Goal: Task Accomplishment & Management: Use online tool/utility

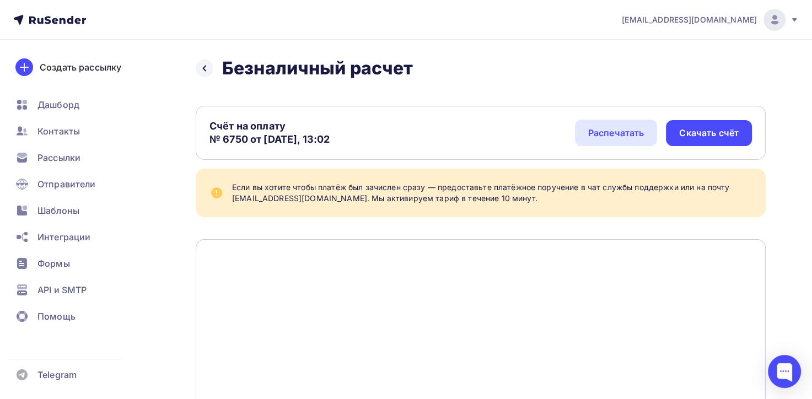
click at [37, 15] on icon at bounding box center [49, 19] width 73 height 13
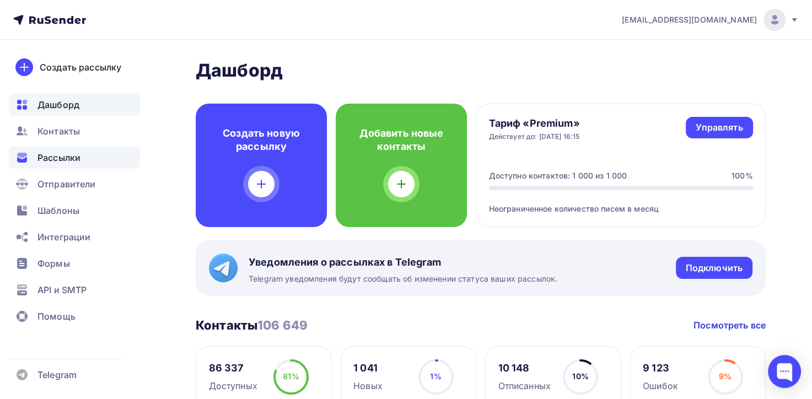
click at [73, 155] on span "Рассылки" at bounding box center [58, 157] width 43 height 13
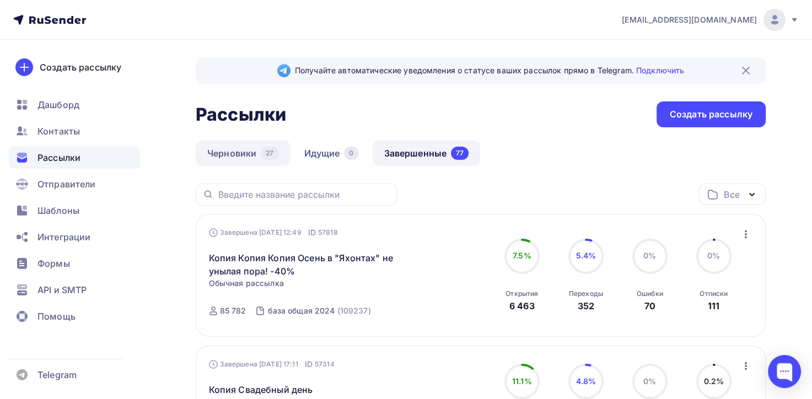
click at [231, 154] on link "Черновики 27" at bounding box center [243, 153] width 95 height 25
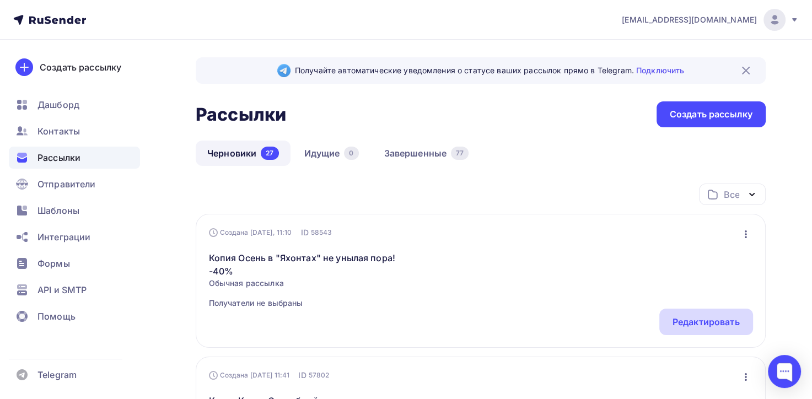
click at [708, 327] on div "Редактировать" at bounding box center [705, 321] width 67 height 13
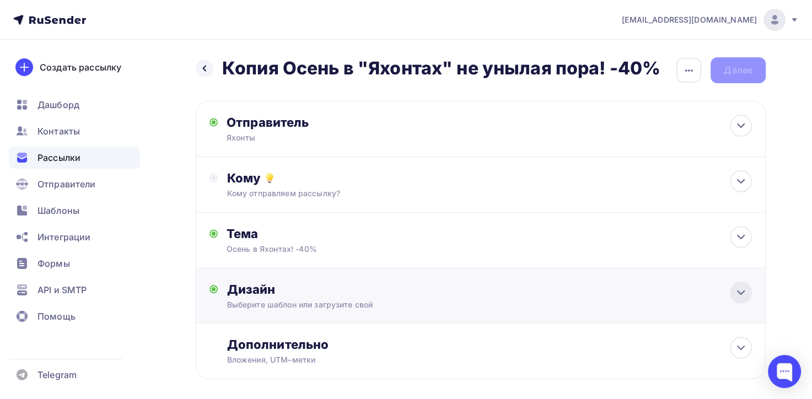
click at [737, 294] on icon at bounding box center [740, 292] width 13 height 13
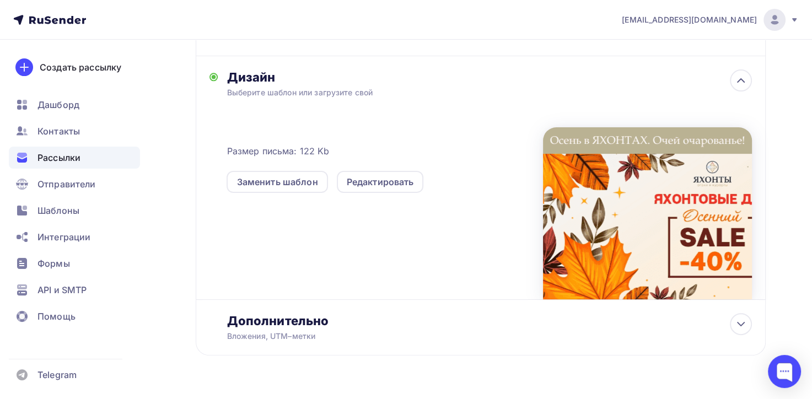
scroll to position [220, 0]
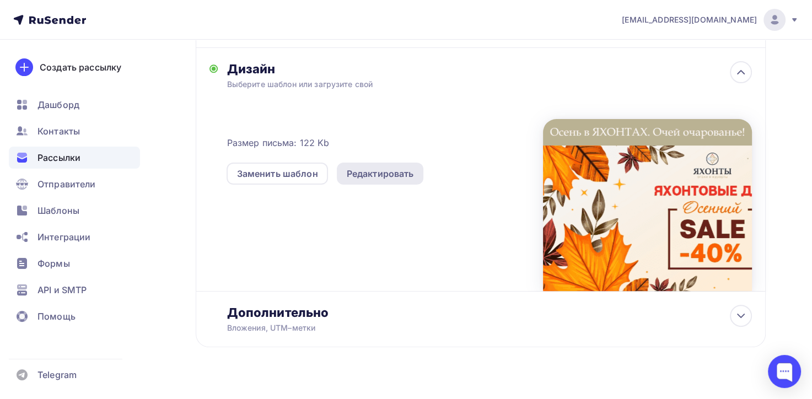
click at [386, 176] on div "Редактировать" at bounding box center [380, 173] width 67 height 13
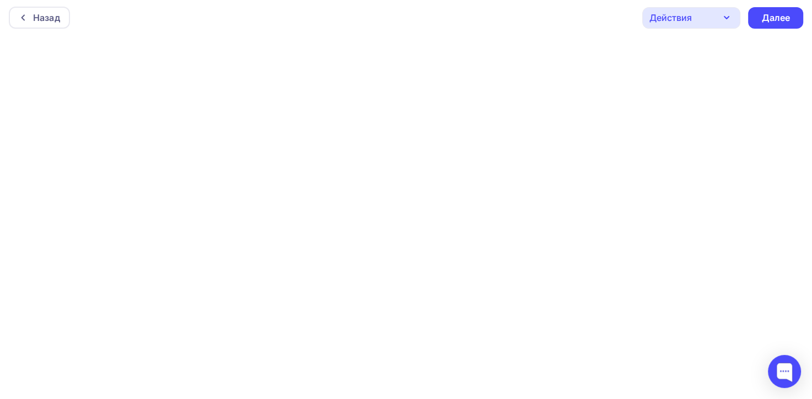
scroll to position [2, 0]
click at [756, 23] on div "Далее" at bounding box center [775, 17] width 55 height 21
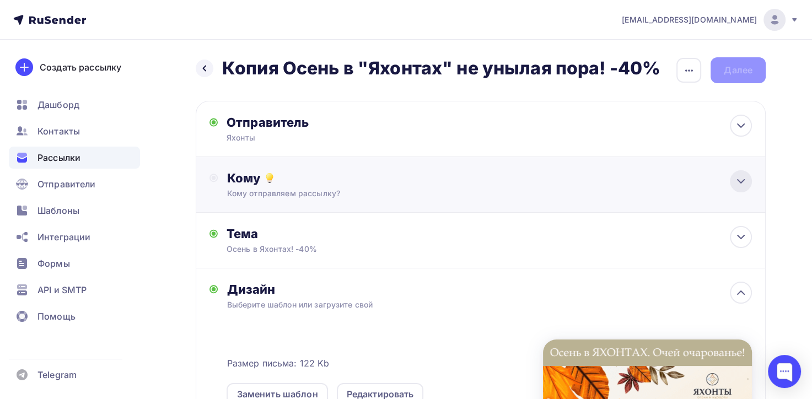
click at [740, 186] on icon at bounding box center [740, 181] width 13 height 13
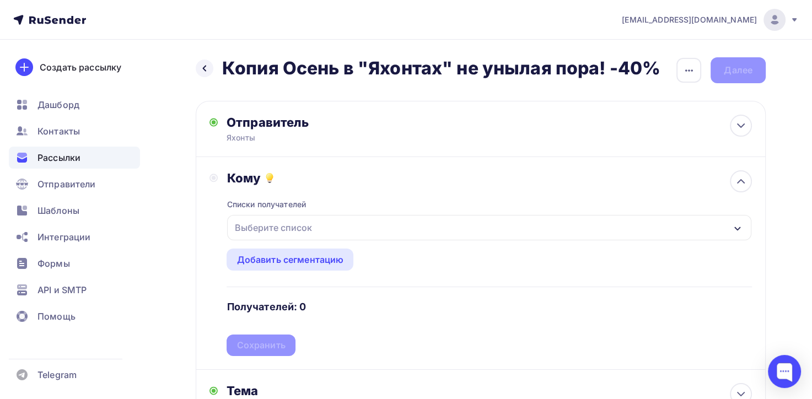
scroll to position [110, 0]
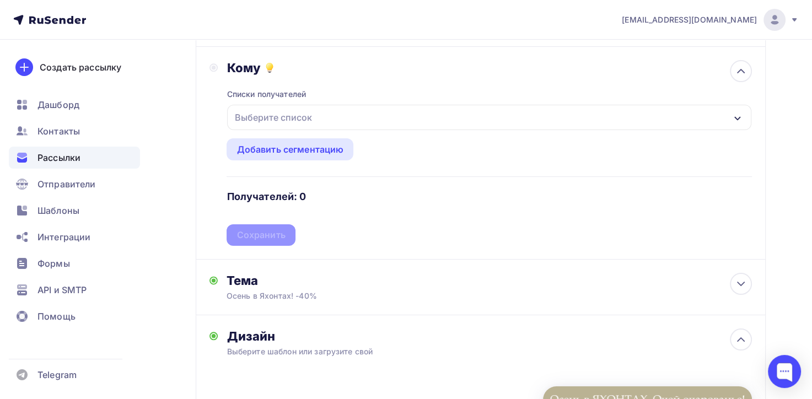
click at [736, 119] on icon "button" at bounding box center [737, 118] width 9 height 9
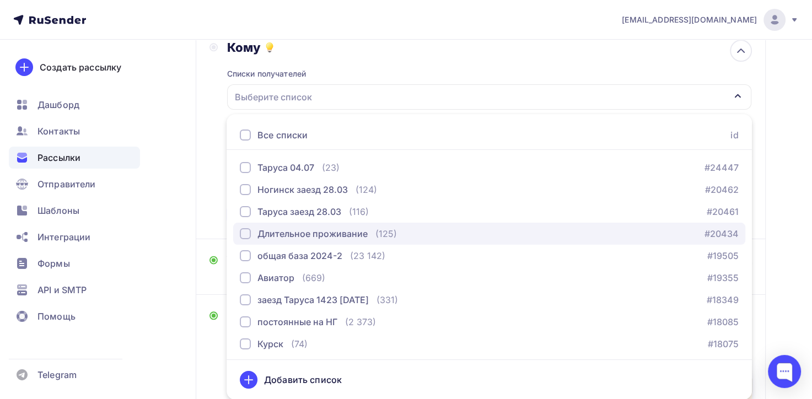
scroll to position [46, 0]
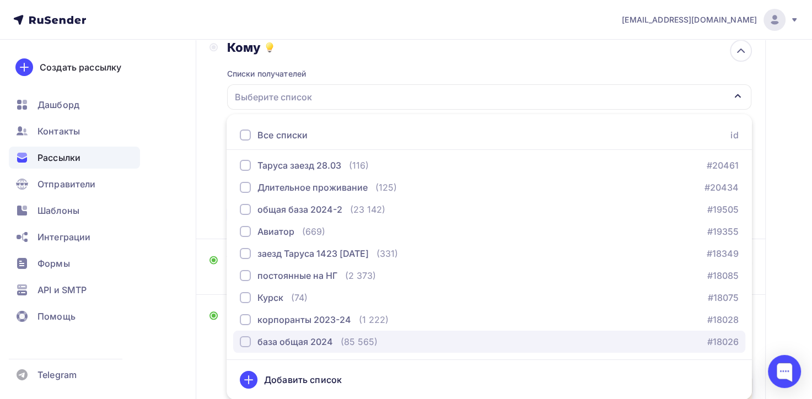
click at [293, 341] on div "база общая 2024" at bounding box center [294, 341] width 75 height 13
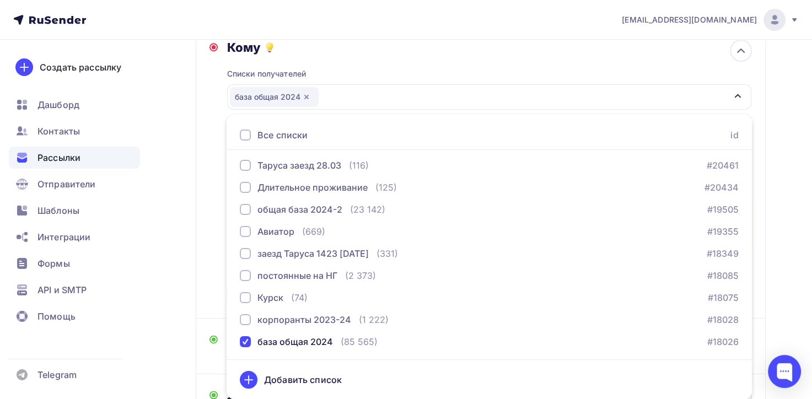
click at [170, 314] on div "Назад Копия Осень в "Яхонтах" не унылая пора! -40% Копия Осень в "Яхонтах" не у…" at bounding box center [406, 326] width 812 height 835
